Goal: Information Seeking & Learning: Check status

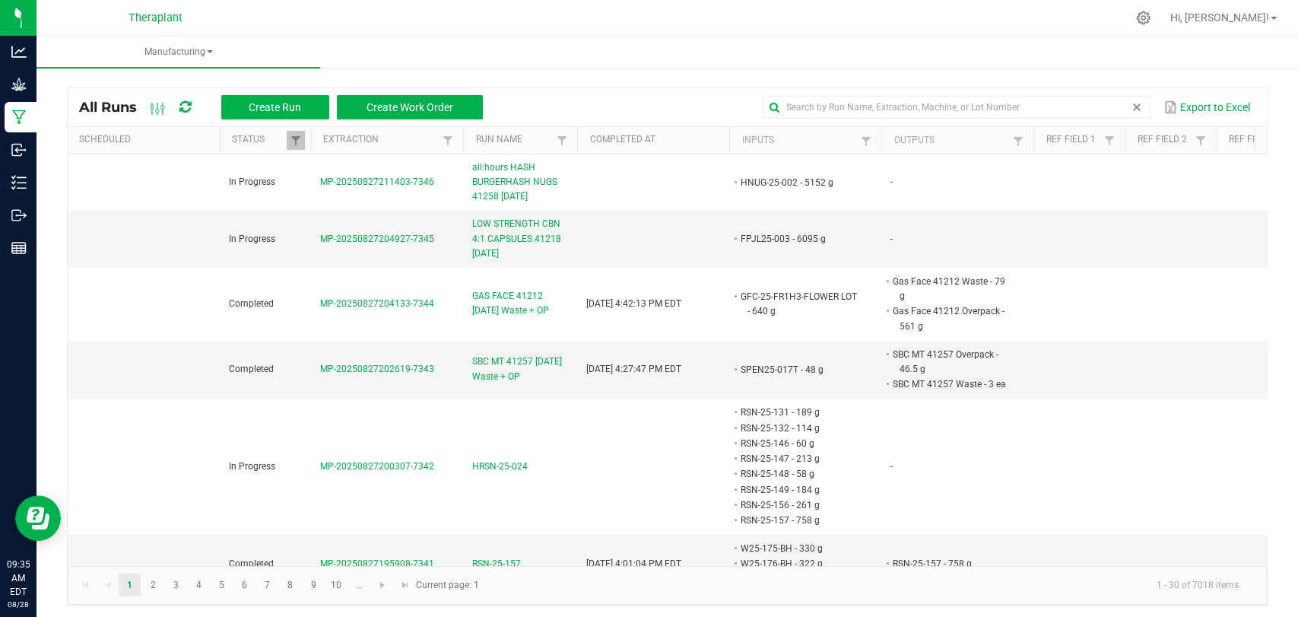
scroll to position [3, 0]
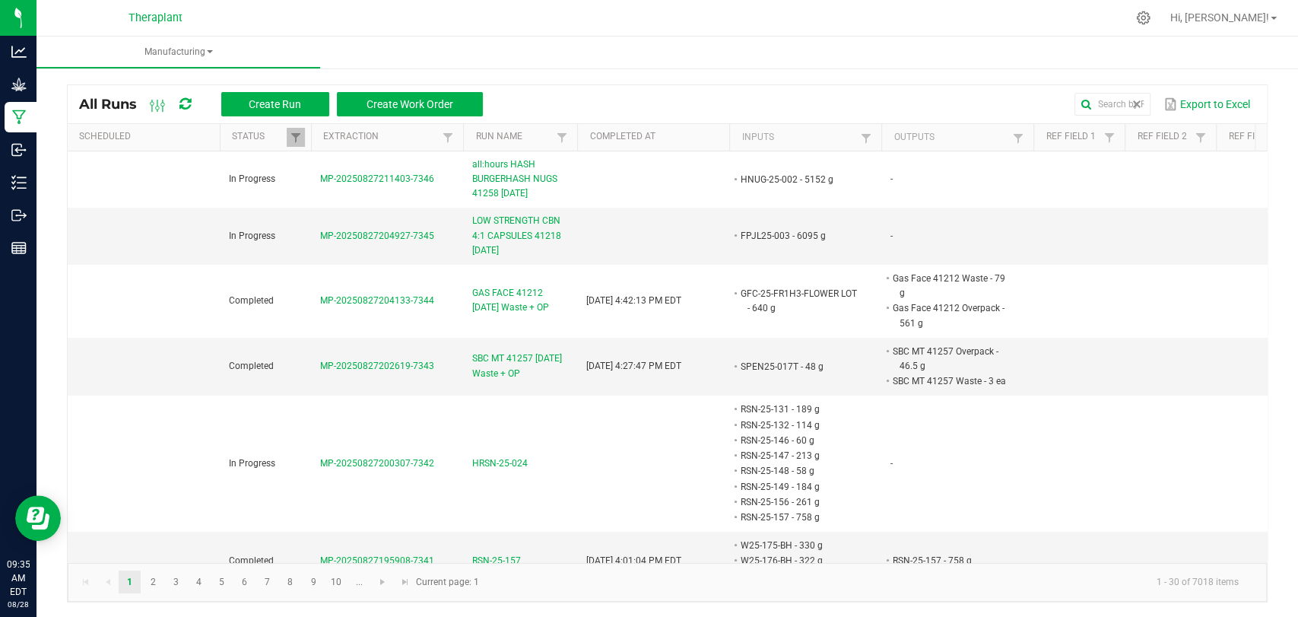
click at [186, 99] on icon at bounding box center [184, 104] width 11 height 14
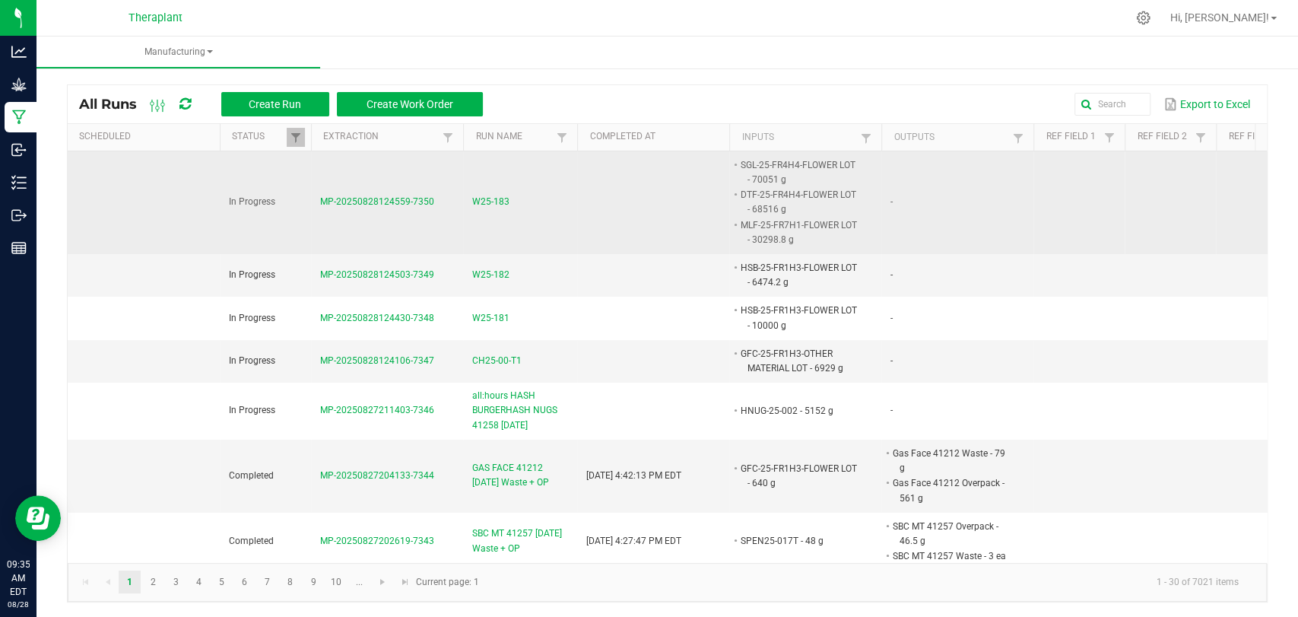
click at [499, 208] on span "W25-183" at bounding box center [490, 202] width 37 height 14
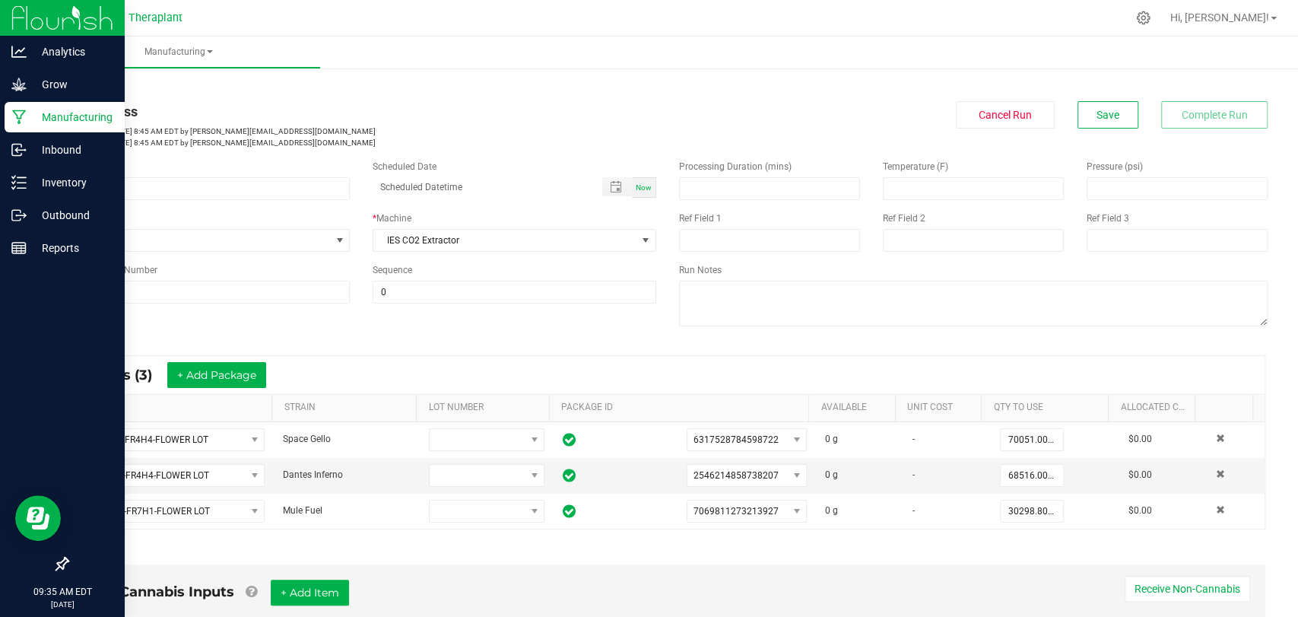
click at [20, 116] on icon at bounding box center [19, 117] width 14 height 15
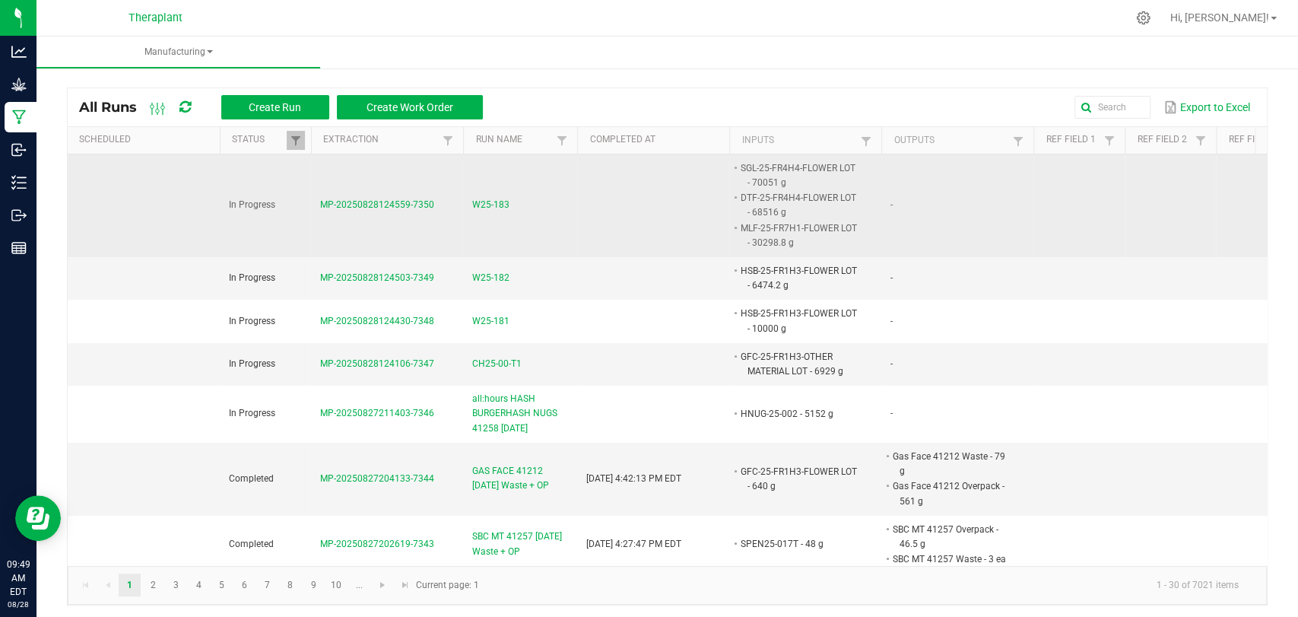
click at [497, 202] on span "W25-183" at bounding box center [490, 205] width 37 height 14
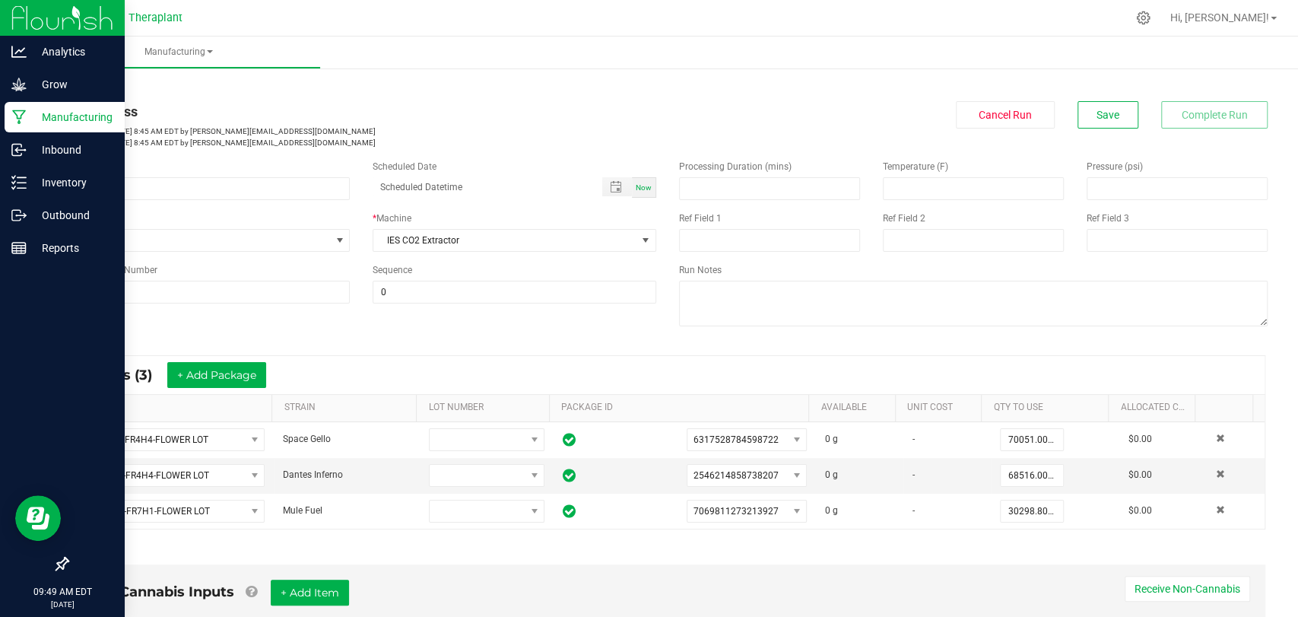
click at [8, 118] on div "Manufacturing" at bounding box center [65, 117] width 120 height 30
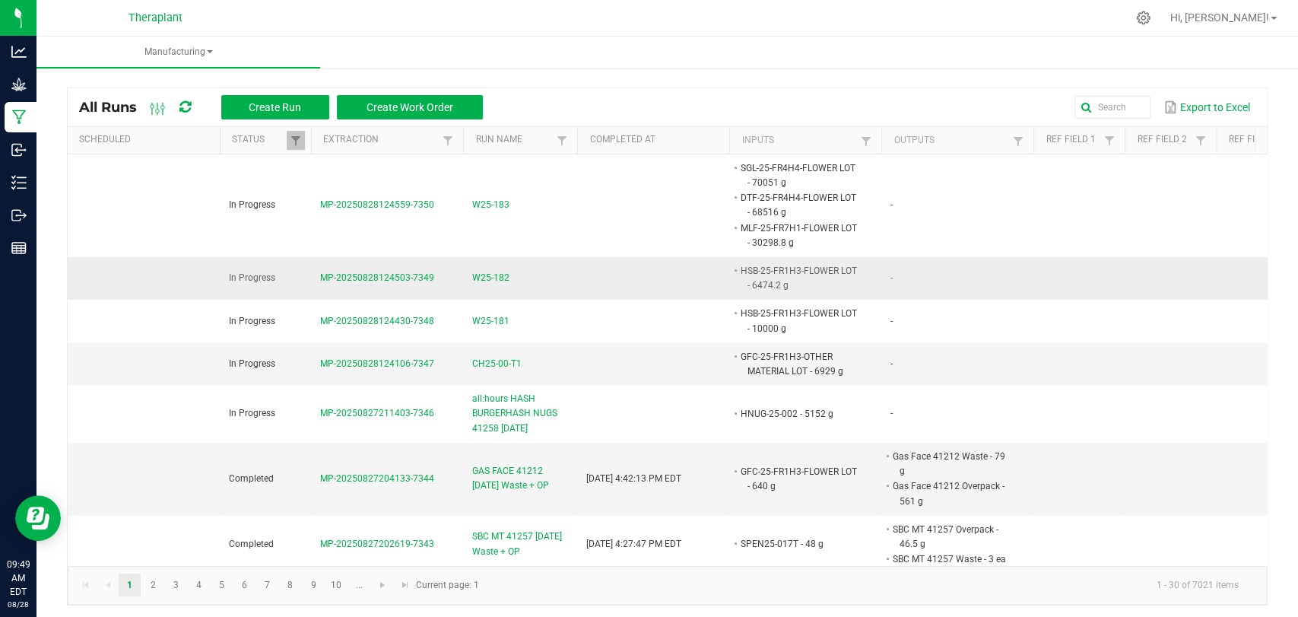
click at [491, 280] on span "W25-182" at bounding box center [490, 278] width 37 height 14
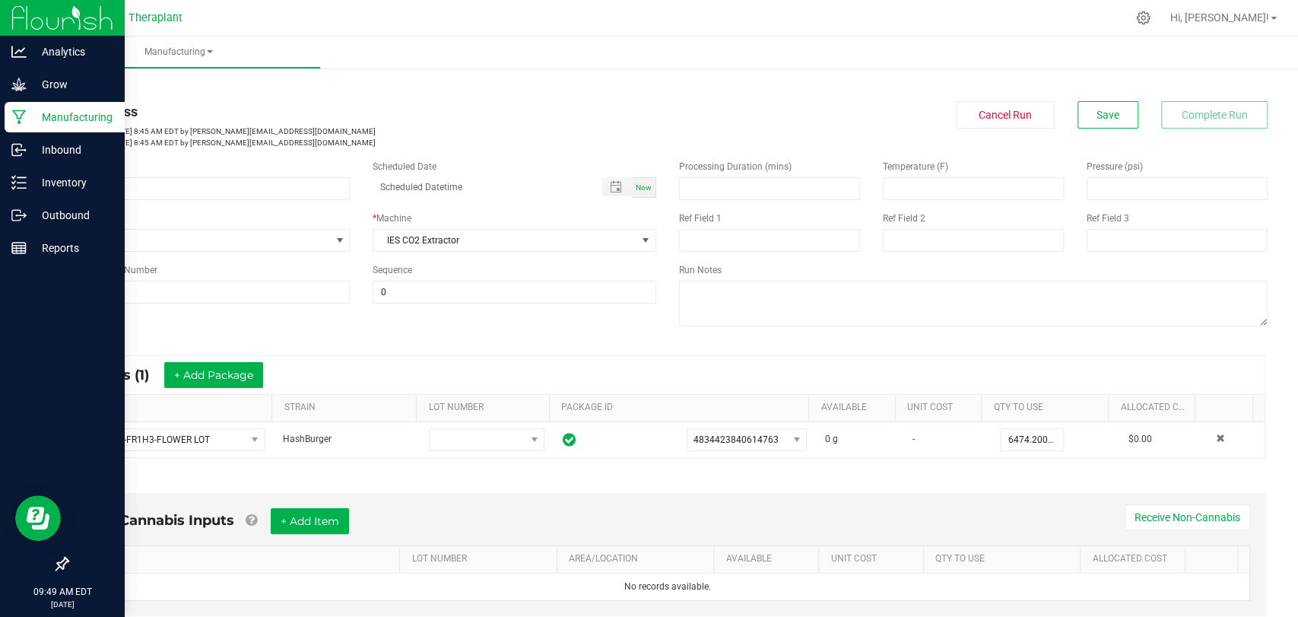
click at [10, 117] on div "Manufacturing" at bounding box center [65, 117] width 120 height 30
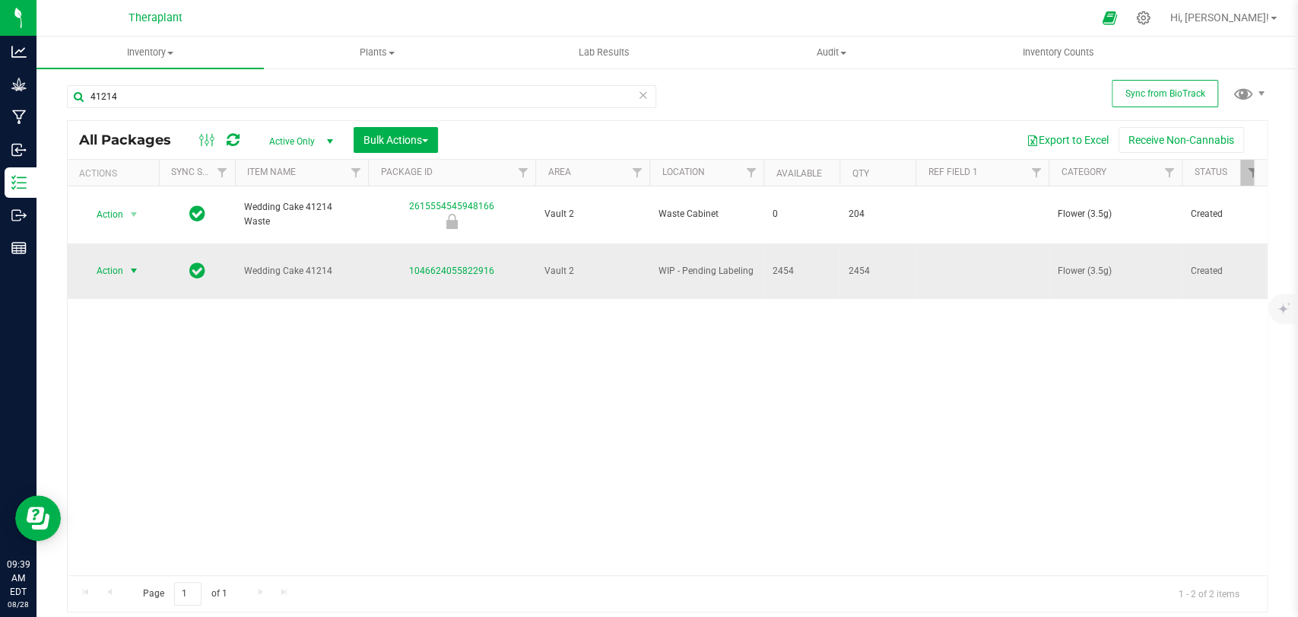
type input "41214"
click at [106, 260] on span "Action" at bounding box center [103, 270] width 41 height 21
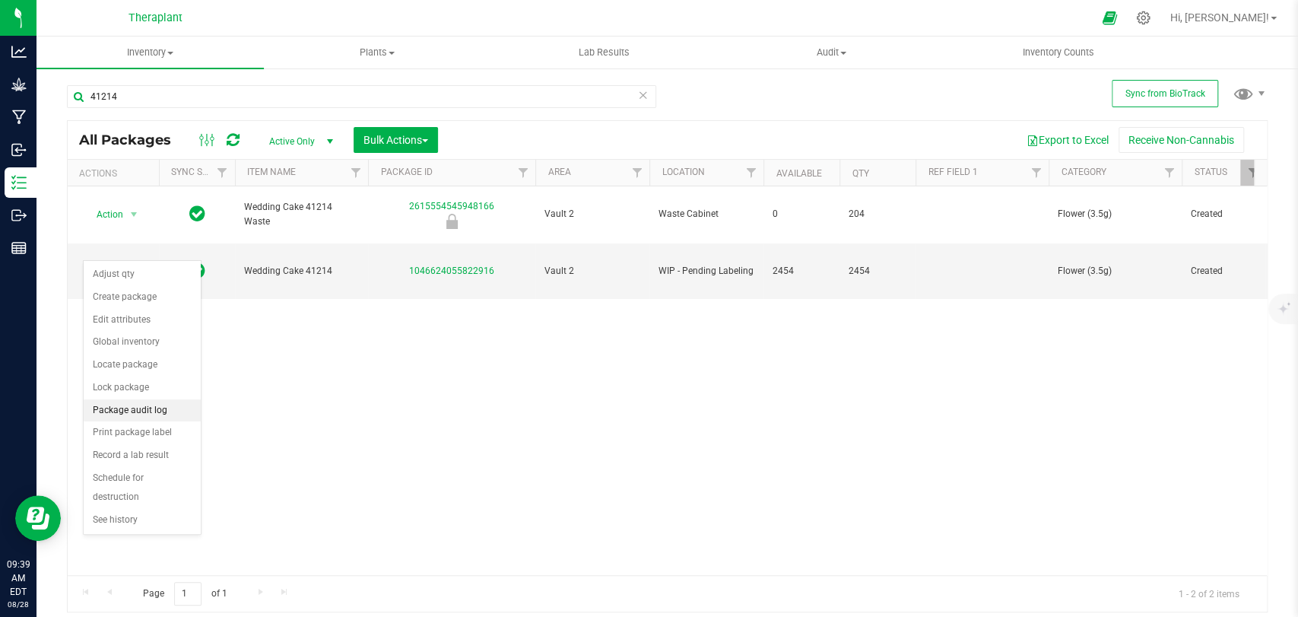
click at [153, 411] on li "Package audit log" at bounding box center [142, 410] width 117 height 23
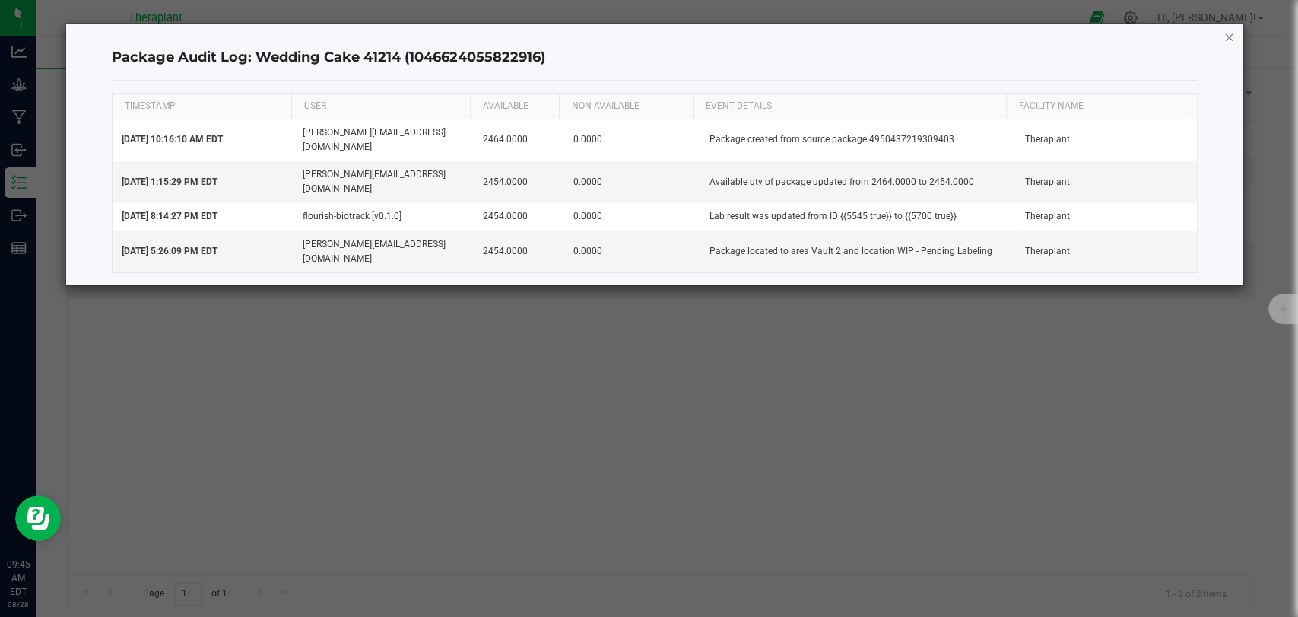
click at [1230, 38] on icon "button" at bounding box center [1229, 36] width 11 height 18
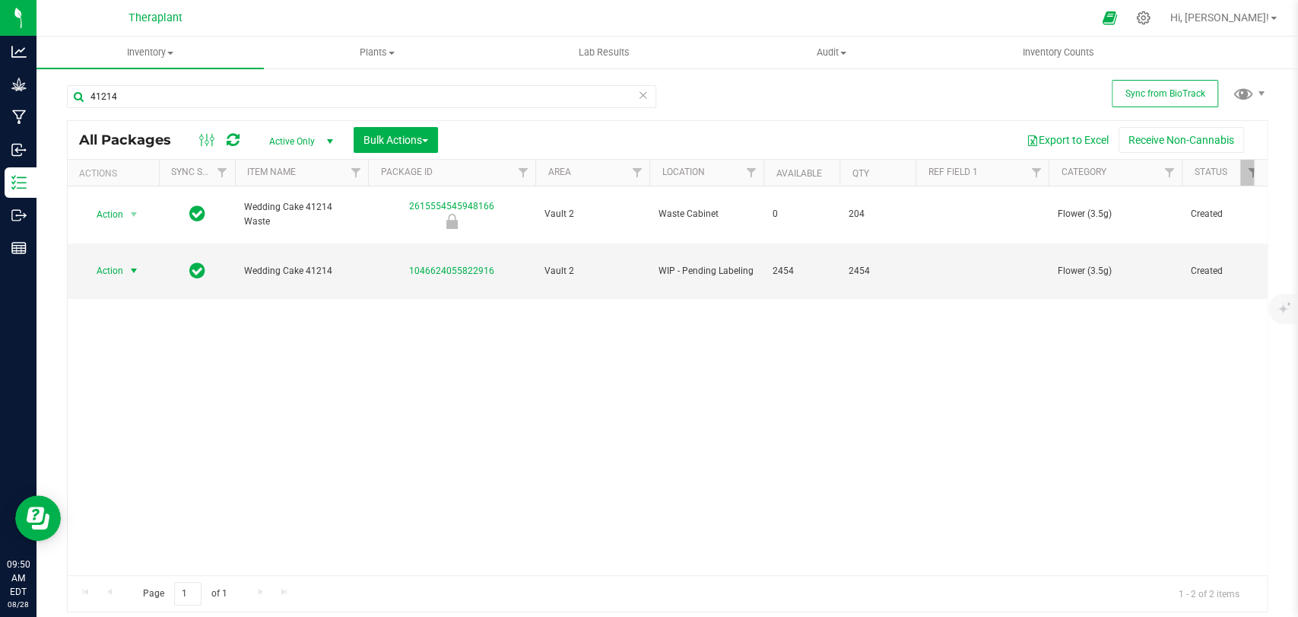
click at [641, 97] on icon at bounding box center [643, 94] width 11 height 18
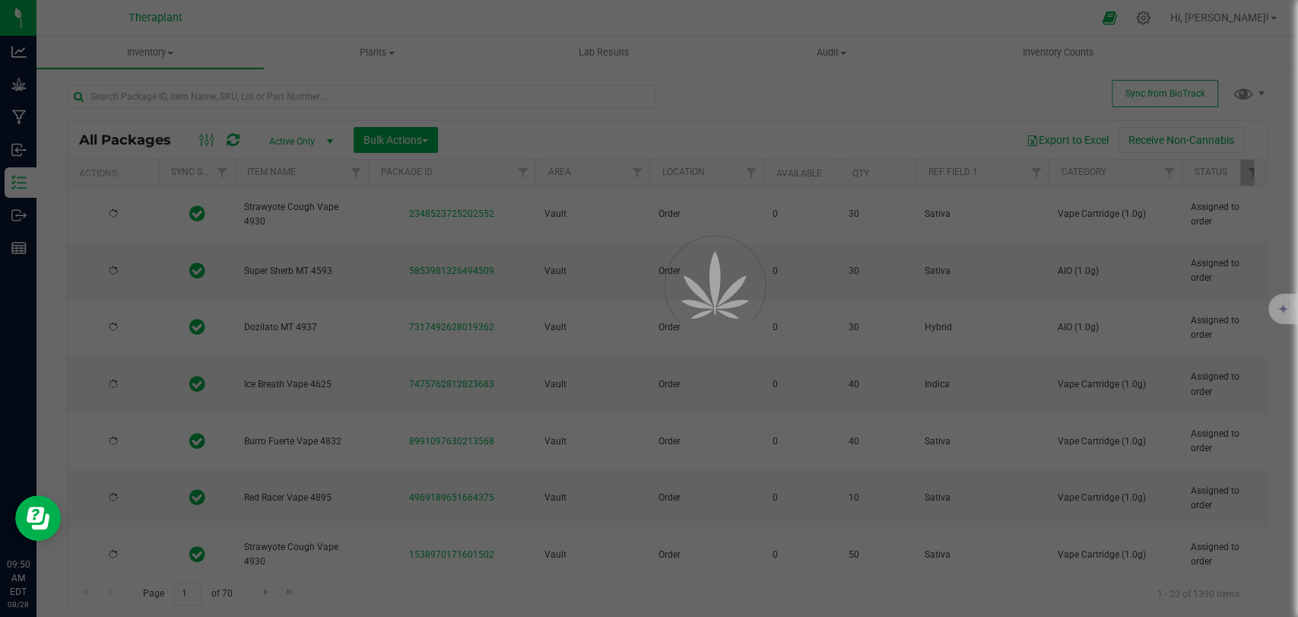
type input "2026-04-29"
type input "2025-11-27"
type input "2026-05-15"
type input "2025-12-12"
type input "2026-03-17"
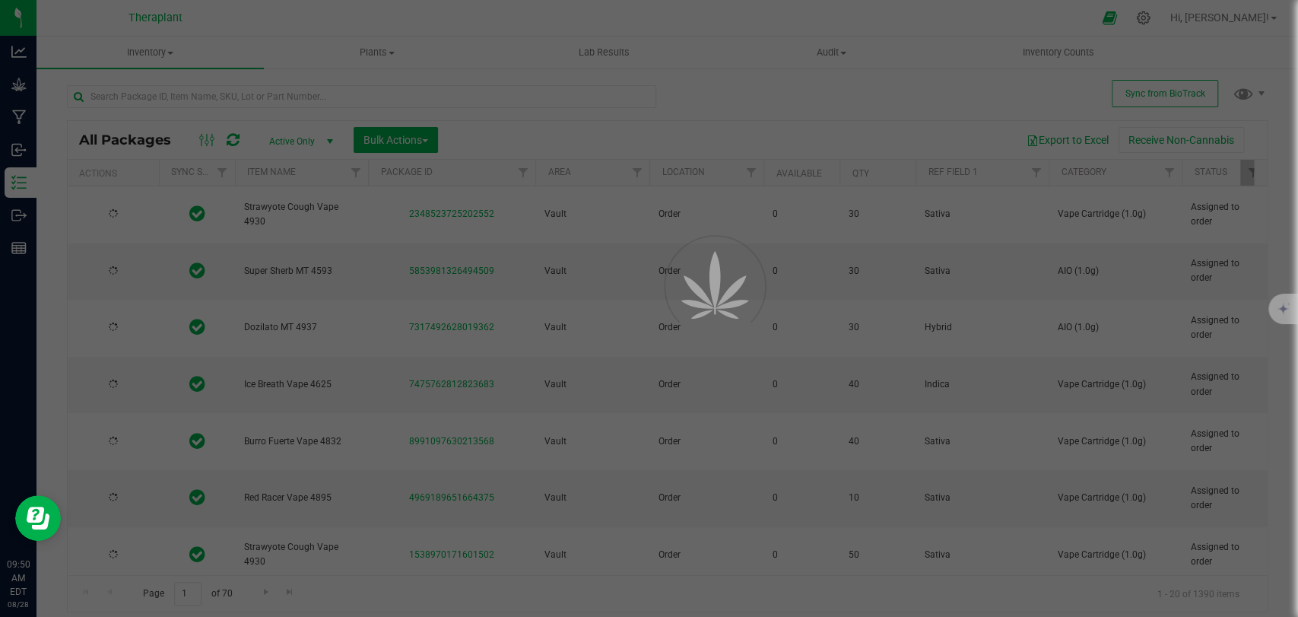
type input "2026-04-23"
type input "2026-04-29"
type input "2025-11-27"
type input "2026-05-16"
type input "2026-05-15"
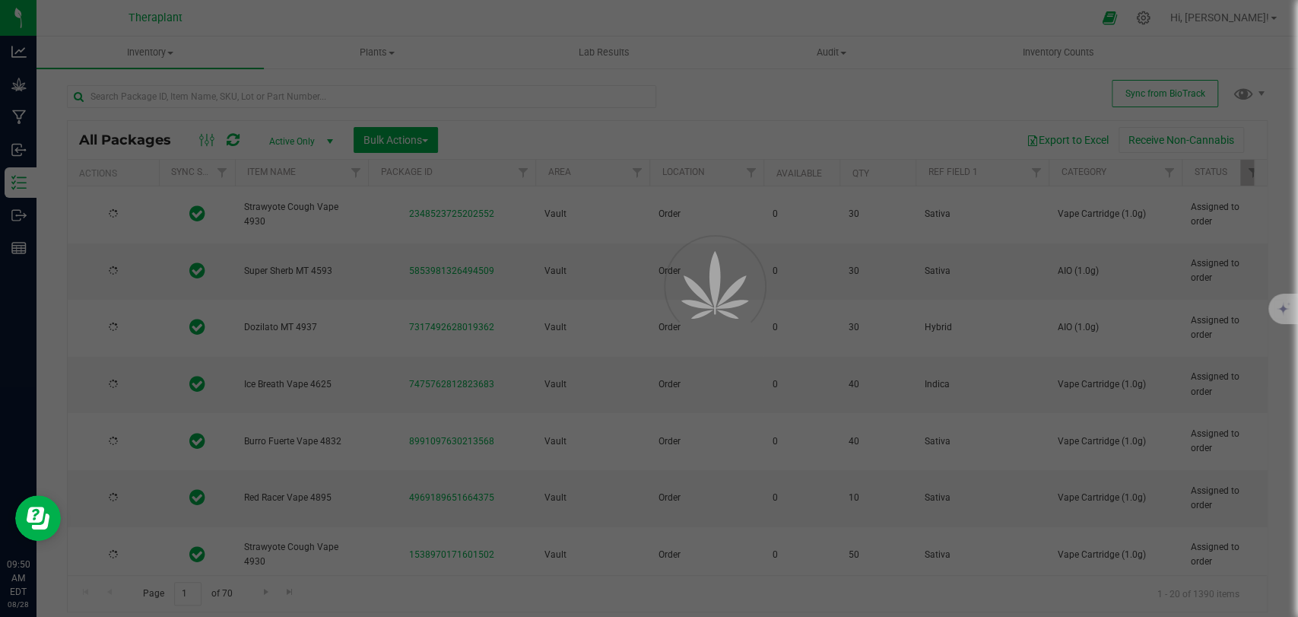
type input "2025-12-12"
type input "2026-03-17"
type input "2026-04-23"
type input "2026-08-13"
type input "2026-03-31"
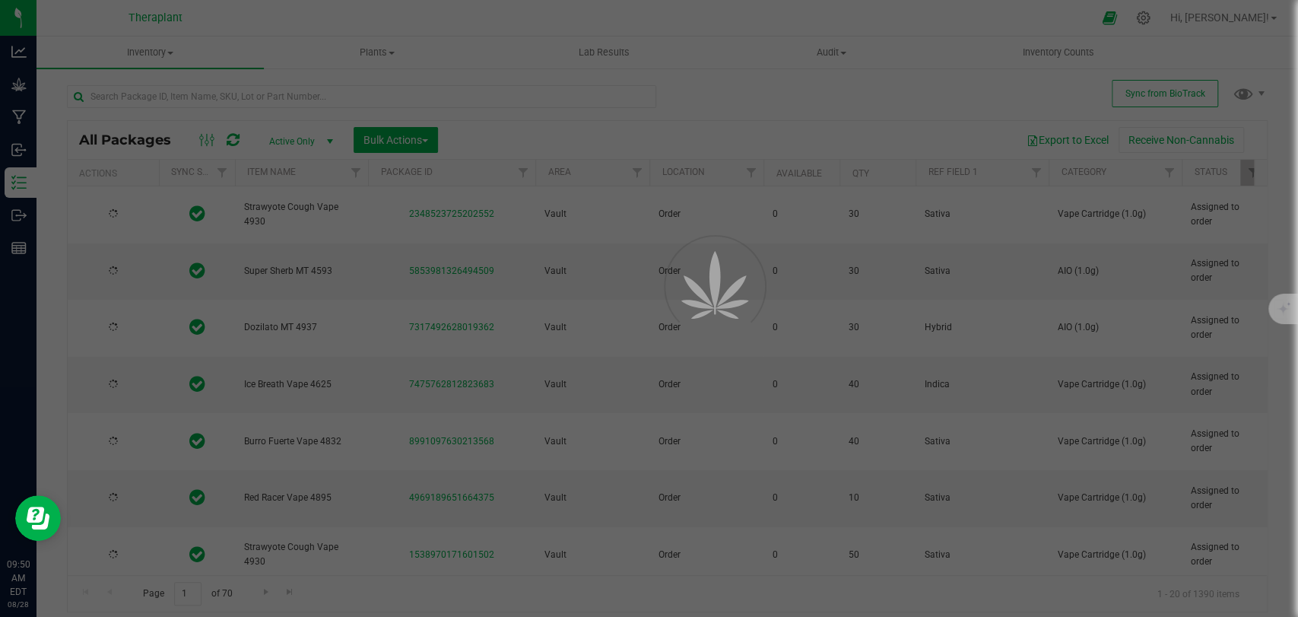
type input "2026-08-21"
type input "2026-08-20"
